Goal: Task Accomplishment & Management: Manage account settings

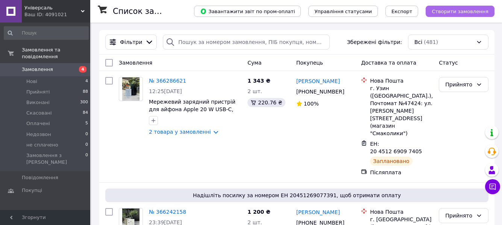
click at [454, 12] on span "Створити замовлення" at bounding box center [460, 12] width 57 height 6
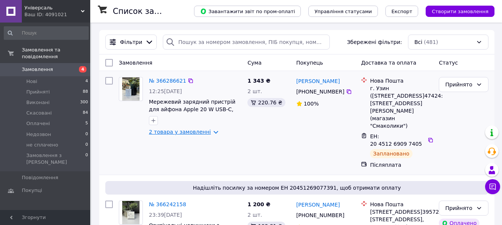
click at [186, 132] on link "2 товара у замовленні" at bounding box center [180, 132] width 62 height 6
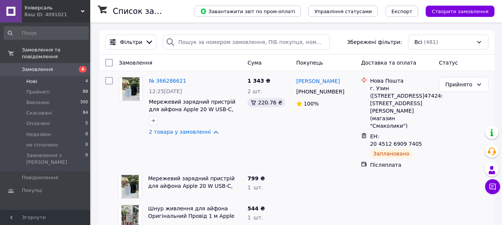
click at [80, 76] on li "Нові 4" at bounding box center [46, 81] width 93 height 11
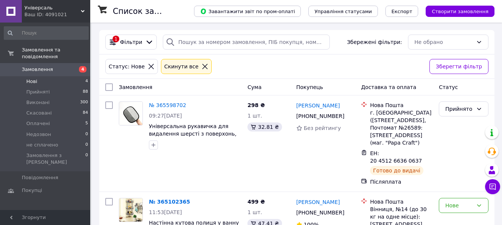
click at [81, 66] on span "4" at bounding box center [83, 69] width 8 height 6
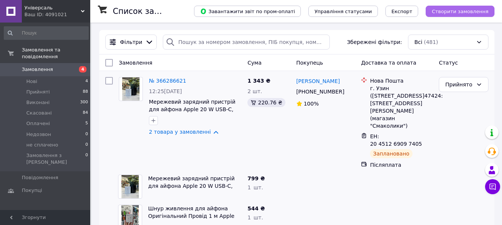
click at [457, 14] on span "Створити замовлення" at bounding box center [460, 12] width 57 height 6
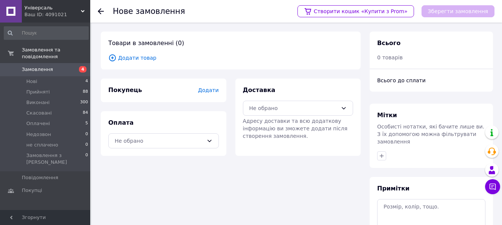
click at [135, 59] on span "Додати товар" at bounding box center [230, 58] width 245 height 8
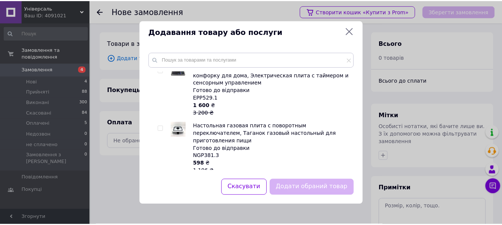
scroll to position [907, 0]
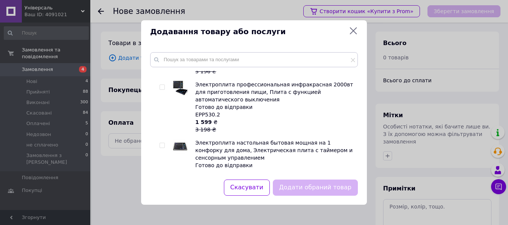
click at [350, 31] on icon at bounding box center [353, 30] width 9 height 9
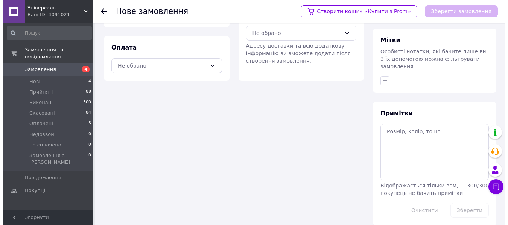
scroll to position [0, 0]
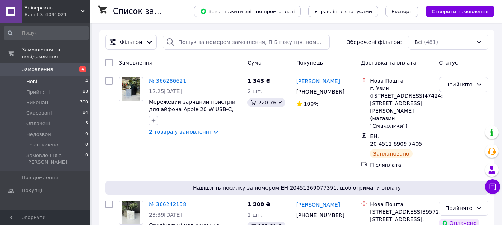
click at [32, 78] on span "Нові" at bounding box center [31, 81] width 11 height 7
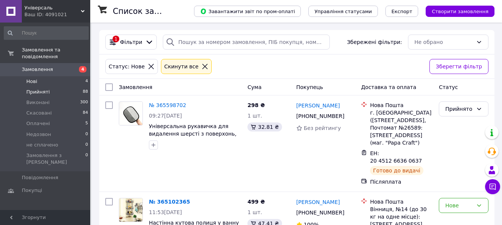
click at [29, 89] on span "Прийняті" at bounding box center [37, 92] width 23 height 7
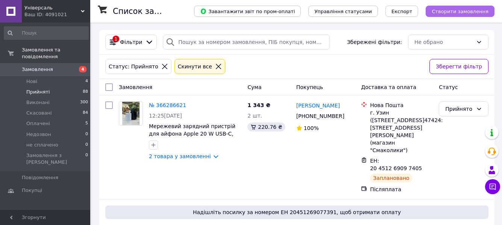
click at [462, 9] on span "Створити замовлення" at bounding box center [460, 12] width 57 height 6
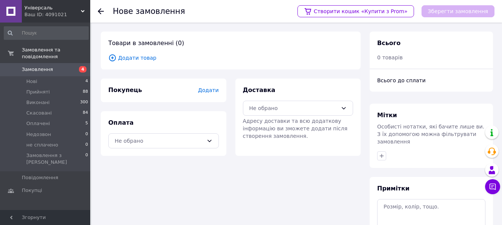
click at [131, 56] on span "Додати товар" at bounding box center [230, 58] width 245 height 8
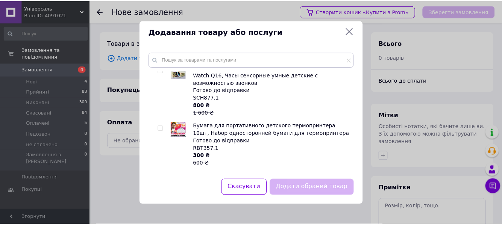
scroll to position [1245, 0]
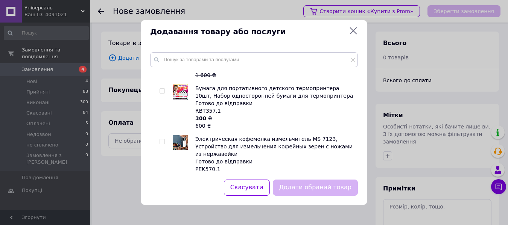
click at [351, 29] on icon at bounding box center [353, 30] width 7 height 7
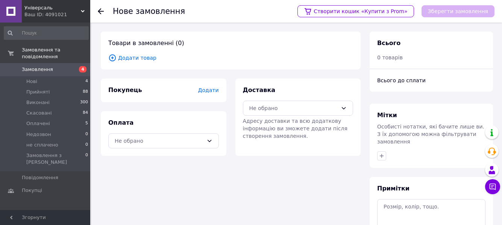
click at [103, 12] on icon at bounding box center [101, 11] width 6 height 6
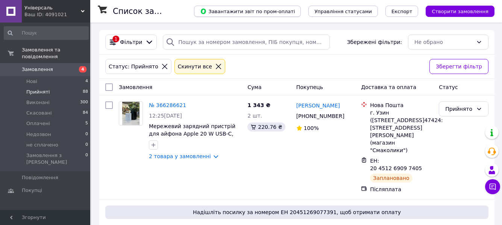
click at [276, 14] on span "Завантажити звіт по пром-оплаті" at bounding box center [247, 11] width 95 height 7
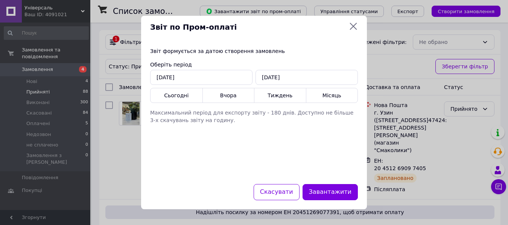
click at [350, 25] on icon at bounding box center [353, 26] width 9 height 9
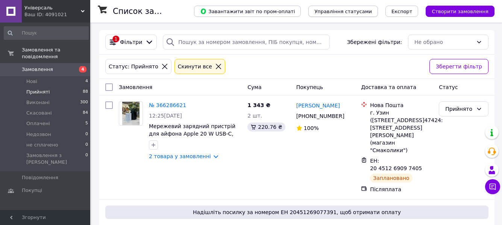
click at [357, 13] on span "Управління статусами" at bounding box center [343, 12] width 58 height 6
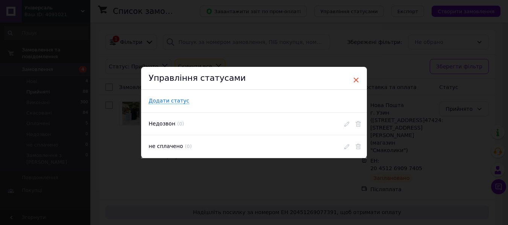
click at [353, 81] on span "×" at bounding box center [355, 80] width 7 height 13
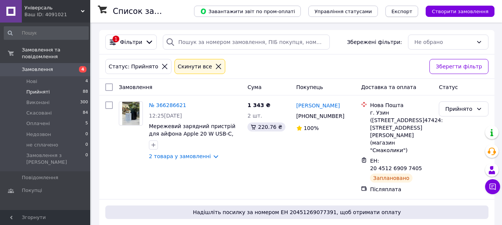
click at [404, 10] on span "Експорт" at bounding box center [402, 12] width 21 height 6
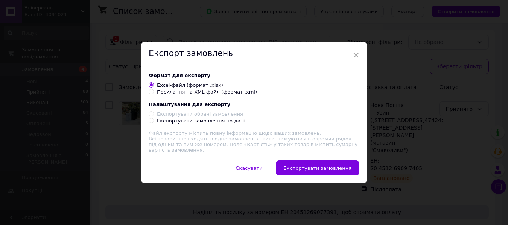
drag, startPoint x: 354, startPoint y: 56, endPoint x: 85, endPoint y: 94, distance: 271.7
click at [354, 55] on span "×" at bounding box center [355, 55] width 7 height 13
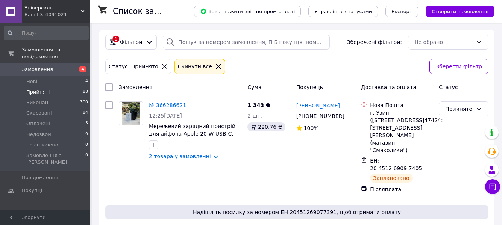
click at [76, 14] on div "Ваш ID: 4091021" at bounding box center [57, 14] width 66 height 7
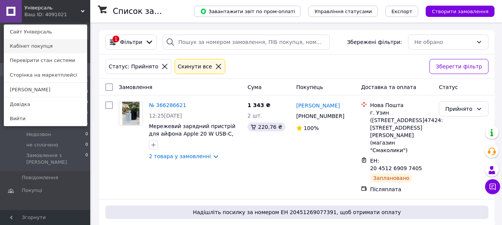
click at [26, 43] on link "Кабінет покупця" at bounding box center [45, 46] width 83 height 14
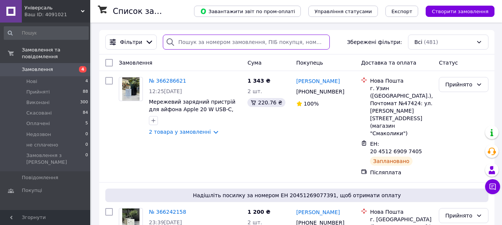
click at [177, 42] on input "search" at bounding box center [246, 42] width 167 height 15
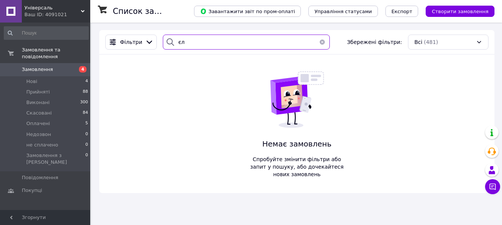
type input "є"
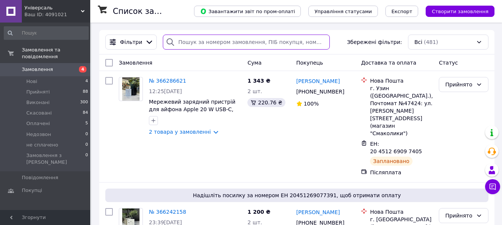
type input "ж"
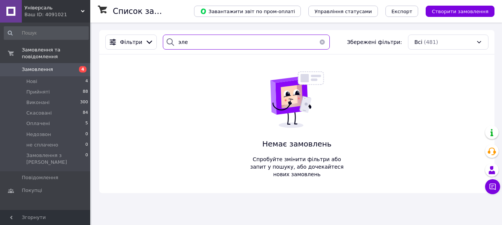
type input "эле"
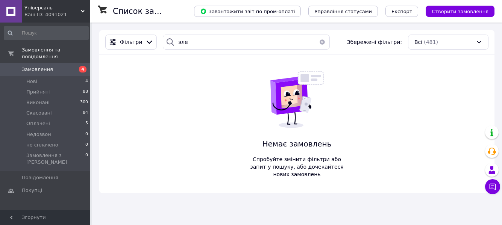
click at [320, 43] on button "button" at bounding box center [322, 42] width 15 height 15
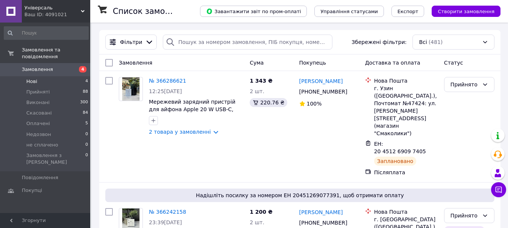
click at [53, 76] on li "Нові 4" at bounding box center [46, 81] width 93 height 11
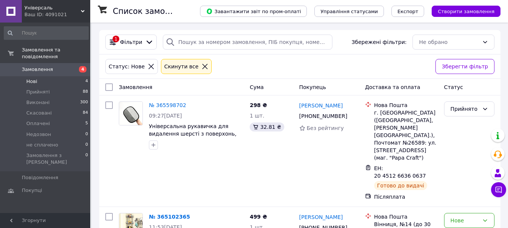
click at [202, 66] on icon at bounding box center [205, 66] width 7 height 7
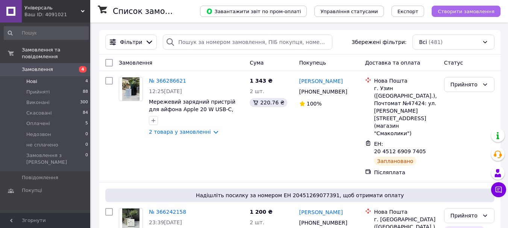
click at [490, 9] on span "Створити замовлення" at bounding box center [466, 12] width 57 height 6
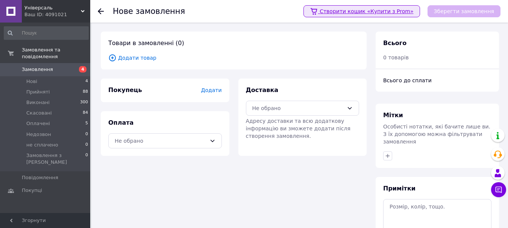
click at [399, 11] on link "Створити кошик «Купити з Prom»" at bounding box center [362, 11] width 117 height 12
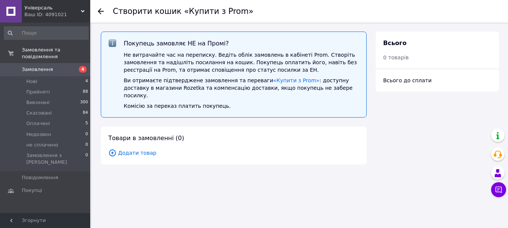
click at [125, 149] on span "Додати товар" at bounding box center [233, 153] width 251 height 8
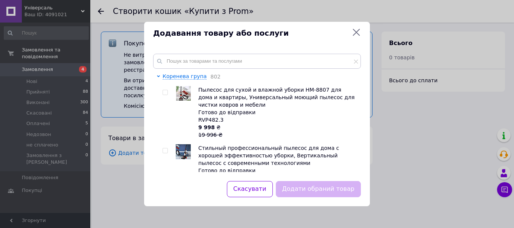
click at [366, 34] on div "Додавання товару або послуги" at bounding box center [257, 33] width 226 height 23
click at [352, 31] on icon at bounding box center [356, 32] width 9 height 9
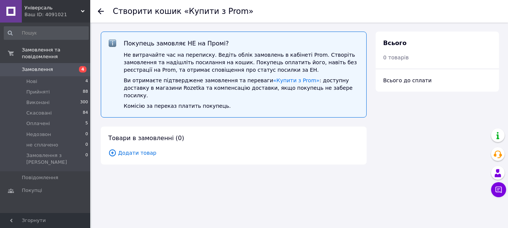
click at [100, 12] on use at bounding box center [101, 11] width 6 height 6
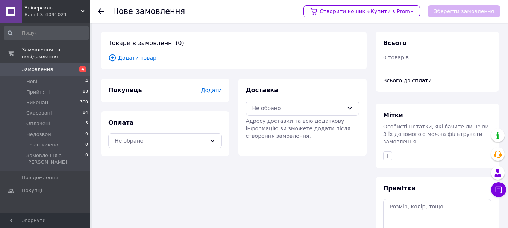
click at [102, 11] on use at bounding box center [101, 11] width 6 height 6
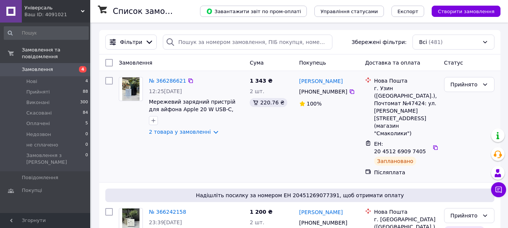
click at [204, 149] on div "№ 366286621 12:25, 12.10.2025 Мережевий зарядний пристрій для айфона Apple 20 W…" at bounding box center [181, 126] width 131 height 105
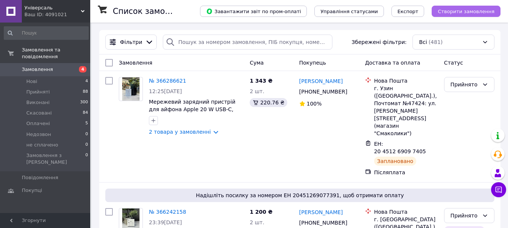
click at [456, 9] on span "Створити замовлення" at bounding box center [466, 12] width 57 height 6
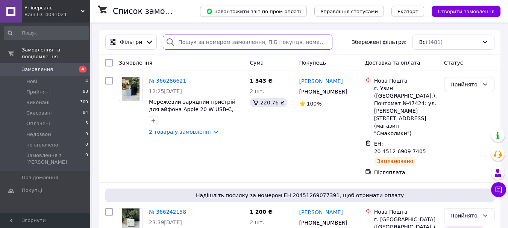
click at [195, 38] on input "search" at bounding box center [248, 42] width 170 height 15
type input "v"
click at [210, 44] on input "v" at bounding box center [248, 42] width 170 height 15
paste input "Электробритва аккумуляторная 1200мАч, от USB, бритва VGR V392"
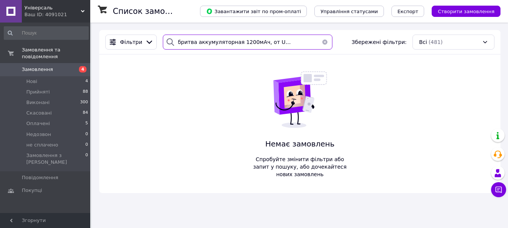
type input "Электробритва аккумуляторная 1200мАч, от USB, бритва VGR V392"
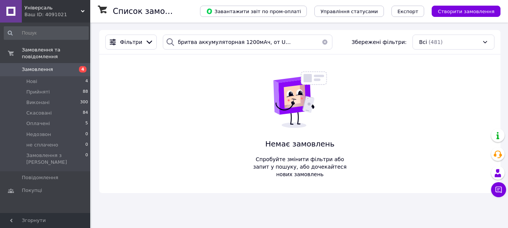
click at [321, 43] on button "button" at bounding box center [324, 42] width 15 height 15
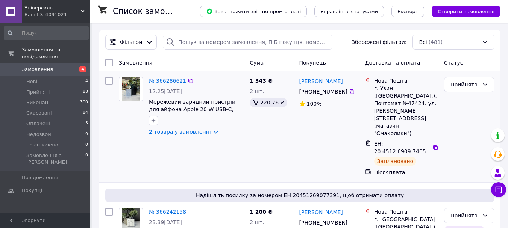
click at [196, 108] on span "Мережевий зарядний пристрій для айфона Apple 20 W USB-C, Блок живлення Епл 20w …" at bounding box center [192, 113] width 87 height 29
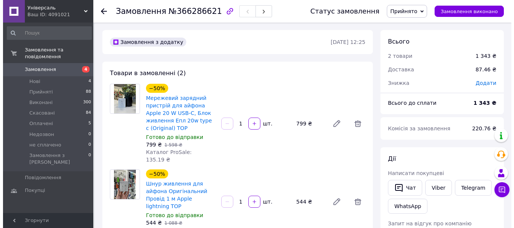
scroll to position [38, 0]
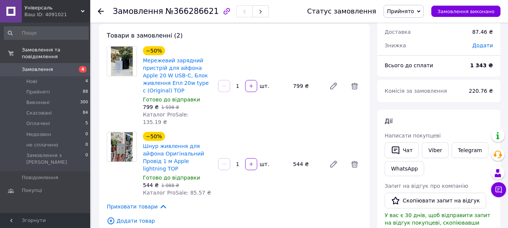
click at [128, 217] on span "Додати товар" at bounding box center [234, 221] width 255 height 8
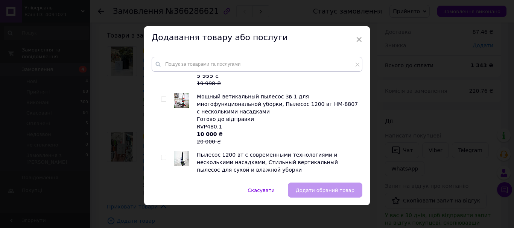
scroll to position [188, 0]
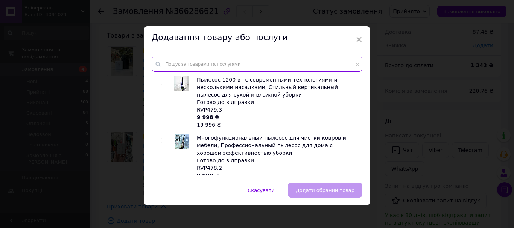
click at [207, 62] on input "text" at bounding box center [257, 64] width 211 height 15
paste input "Электробритва аккумуляторная 1200мАч, от USB, бритва VGR V392"
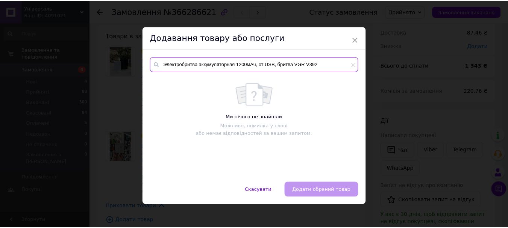
scroll to position [0, 0]
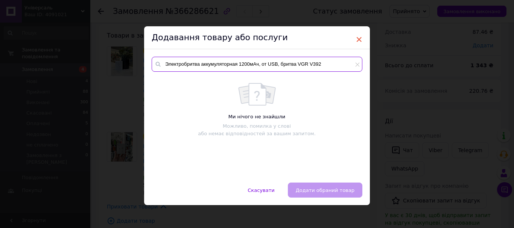
type input "Электробритва аккумуляторная 1200мАч, от USB, бритва VGR V392"
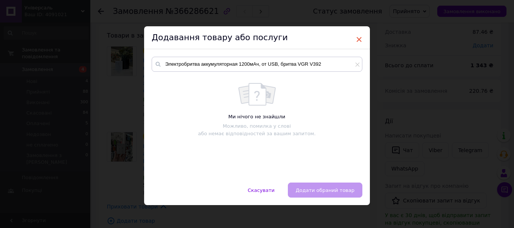
click at [355, 41] on span "×" at bounding box center [358, 39] width 7 height 13
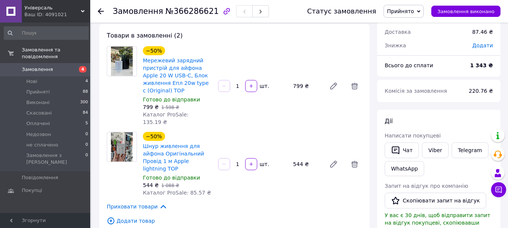
click at [102, 15] on div at bounding box center [105, 11] width 15 height 23
click at [100, 8] on div at bounding box center [101, 12] width 6 height 8
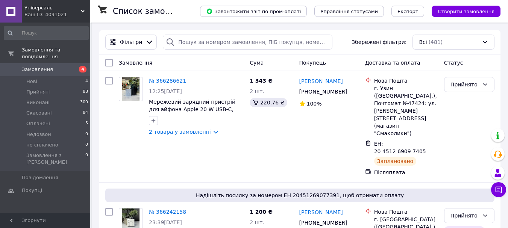
click at [36, 31] on input at bounding box center [46, 33] width 85 height 14
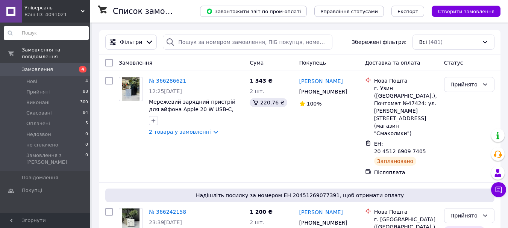
paste input "электробритва аккумуляторная 1200мач, от usb, бритва vgr v392"
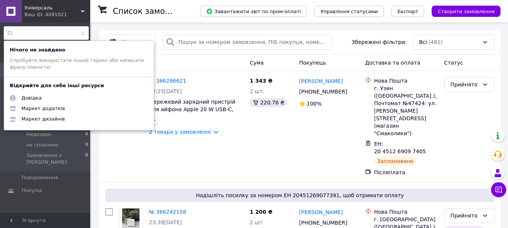
type input "электробритва аккумуляторная 1200мач, от usb, бритва vgr v392"
click at [82, 197] on div "электробритва аккумуляторная 1200мач, от usb, бритва vgr v392 Нічого не знайден…" at bounding box center [46, 119] width 93 height 193
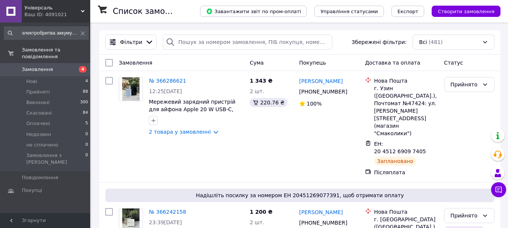
click at [81, 33] on icon at bounding box center [83, 33] width 5 height 5
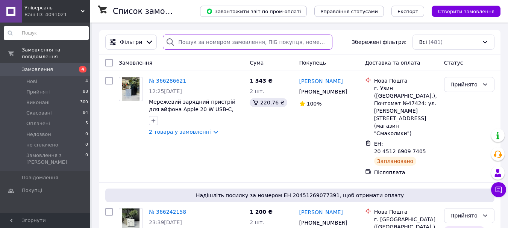
click at [231, 42] on input "search" at bounding box center [248, 42] width 170 height 15
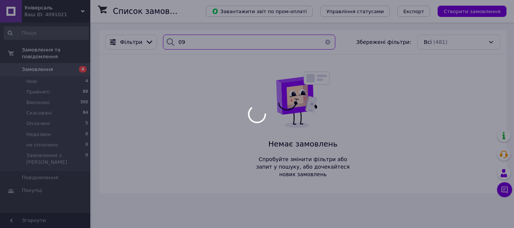
type input "0"
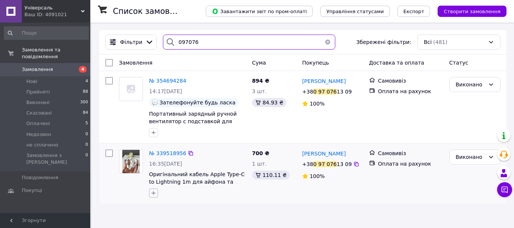
type input "097076"
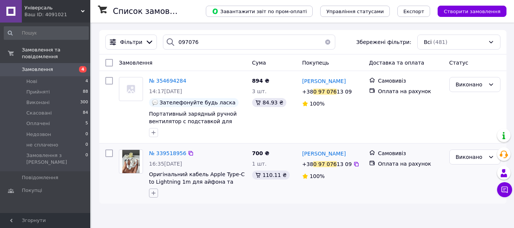
click at [156, 193] on icon "button" at bounding box center [153, 193] width 6 height 6
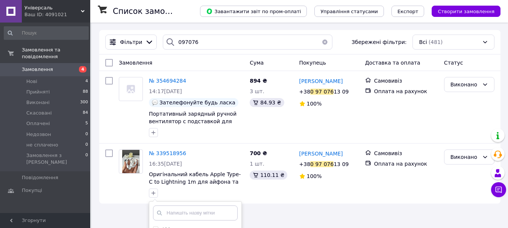
click at [323, 42] on button "button" at bounding box center [324, 42] width 15 height 15
